Goal: Transaction & Acquisition: Purchase product/service

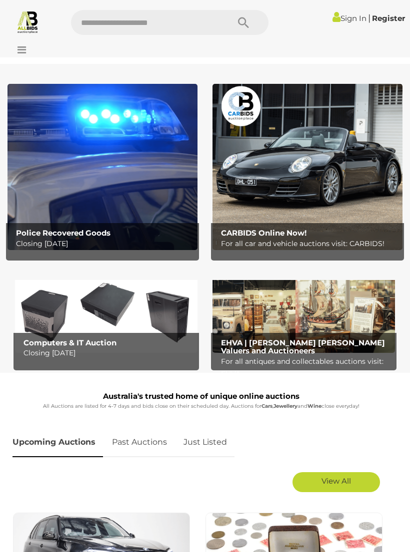
click at [329, 479] on span "View All" at bounding box center [335, 481] width 29 height 9
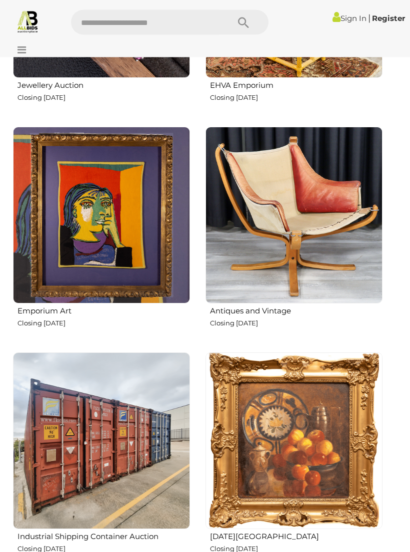
scroll to position [2652, 0]
click at [304, 219] on img at bounding box center [293, 215] width 177 height 177
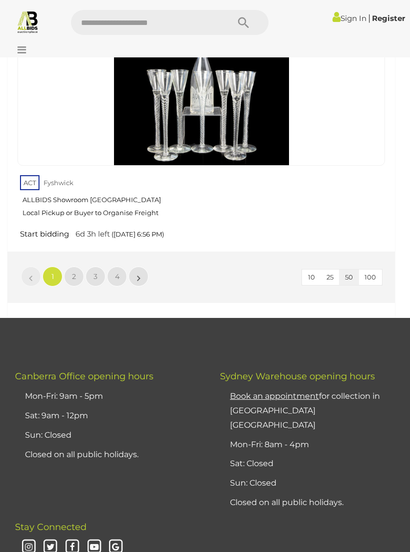
scroll to position [15693, 0]
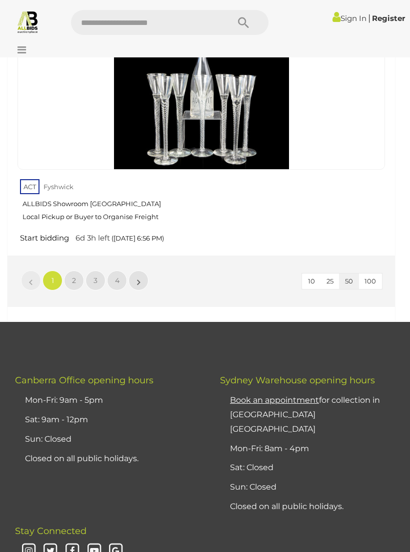
click at [73, 276] on span "2" at bounding box center [74, 280] width 4 height 9
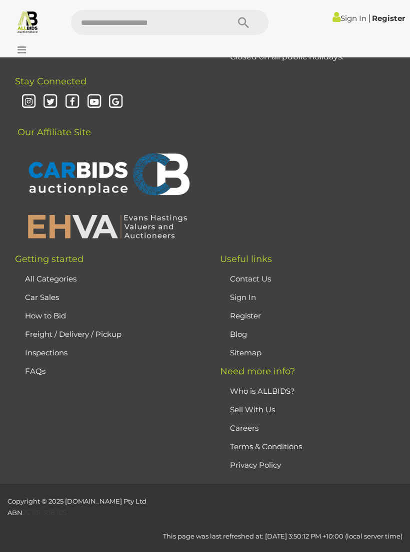
scroll to position [31, 0]
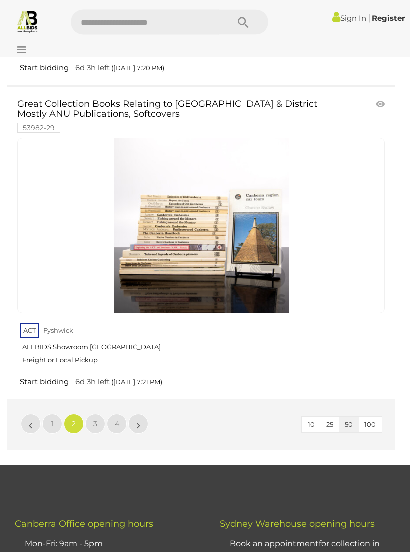
scroll to position [15425, 0]
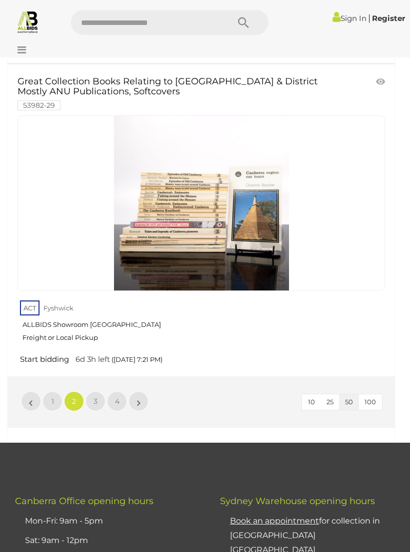
click at [96, 392] on link "3" at bounding box center [95, 402] width 20 height 20
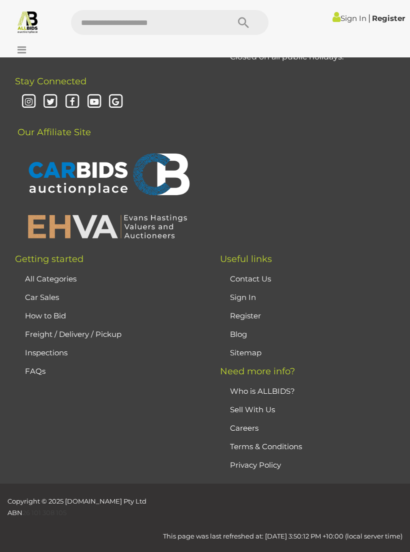
scroll to position [31, 0]
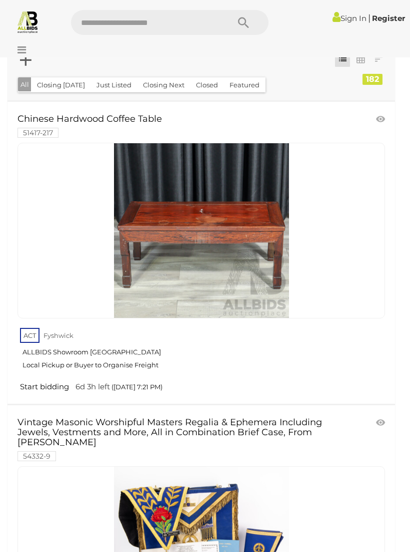
click at [304, 451] on link "Vintage Masonic Worshipful Masters Regalia & Ephemera Including Jewels, Vestmen…" at bounding box center [171, 439] width 309 height 42
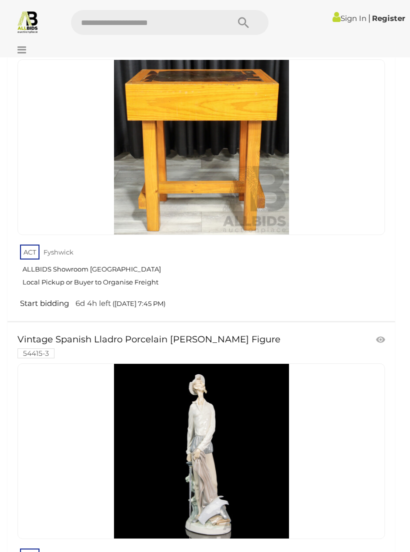
scroll to position [15234, 0]
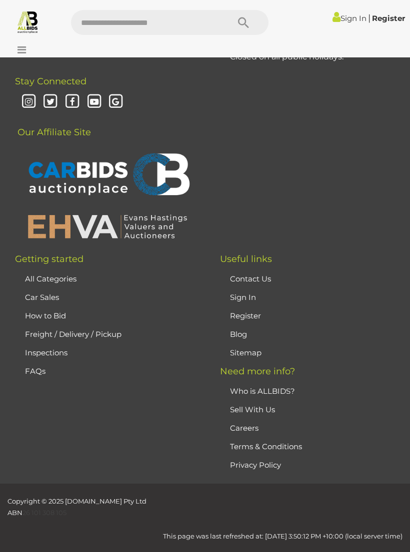
scroll to position [31, 0]
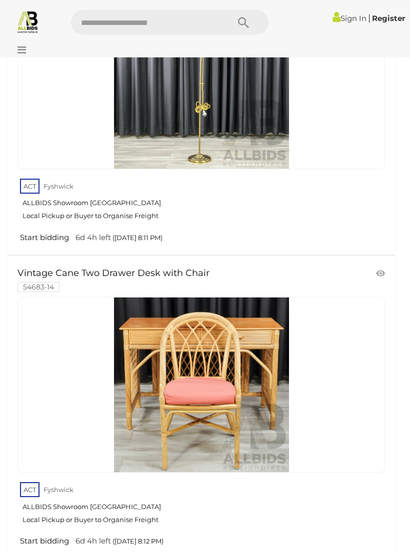
scroll to position [9093, 0]
click at [33, 26] on img at bounding box center [27, 21] width 23 height 23
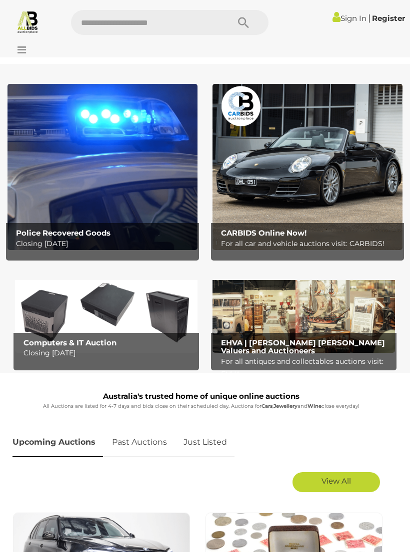
click at [332, 487] on link "View All" at bounding box center [335, 483] width 87 height 20
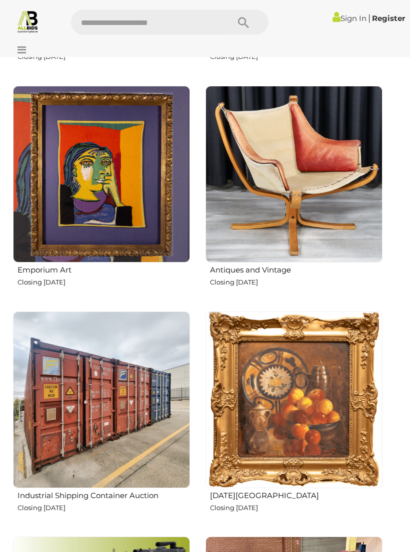
scroll to position [2693, 0]
click at [119, 194] on img at bounding box center [101, 174] width 177 height 177
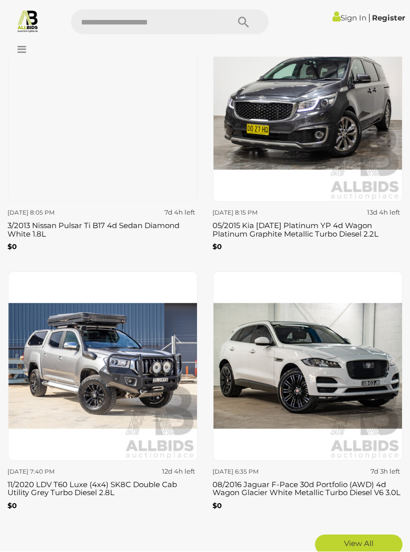
scroll to position [4285, 0]
